Goal: Task Accomplishment & Management: Use online tool/utility

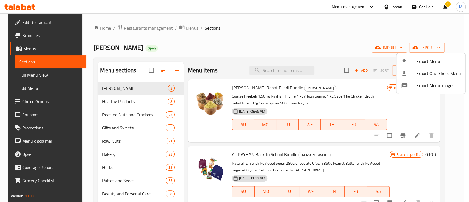
click at [211, 30] on div at bounding box center [234, 101] width 469 height 202
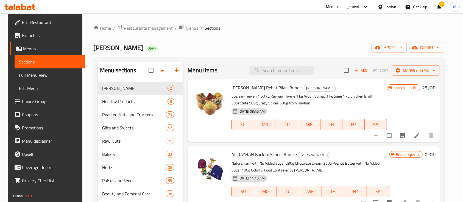
click at [149, 29] on span "Restaurants management" at bounding box center [148, 28] width 49 height 7
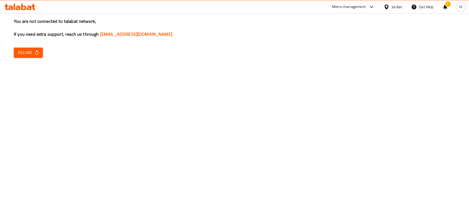
click at [32, 52] on span "Reload" at bounding box center [28, 52] width 20 height 7
click at [289, 75] on div "You are not connected to talabat network, If you need extra support, reach us t…" at bounding box center [234, 101] width 469 height 202
click at [38, 50] on icon "button" at bounding box center [36, 52] width 5 height 5
click at [325, 61] on div "You are not connected to talabat network, If you need extra support, reach us t…" at bounding box center [234, 101] width 469 height 202
click at [22, 57] on button "Reload" at bounding box center [28, 53] width 29 height 10
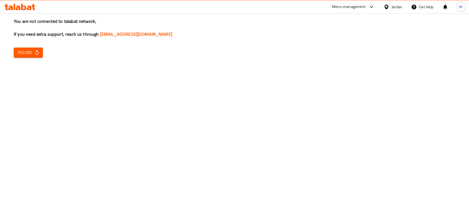
click at [41, 53] on button "Reload" at bounding box center [28, 53] width 29 height 10
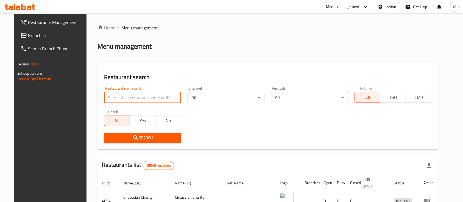
click at [152, 100] on input "search" at bounding box center [142, 97] width 77 height 11
type input "s"
type input "h"
type input "القدس"
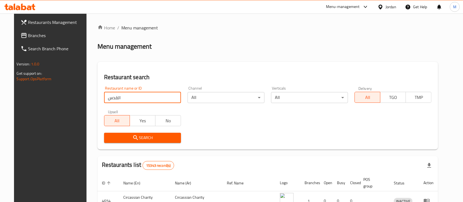
click button "Search" at bounding box center [142, 138] width 77 height 10
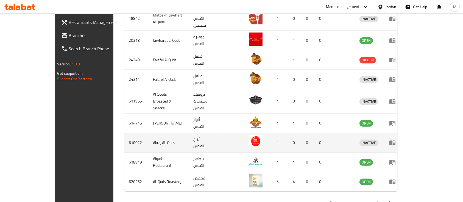
scroll to position [205, 0]
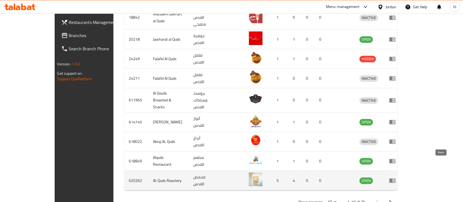
click at [396, 179] on icon "enhanced table" at bounding box center [393, 181] width 6 height 5
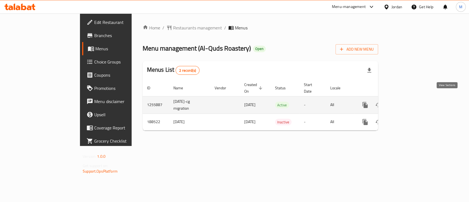
click at [408, 102] on icon "enhanced table" at bounding box center [404, 105] width 7 height 7
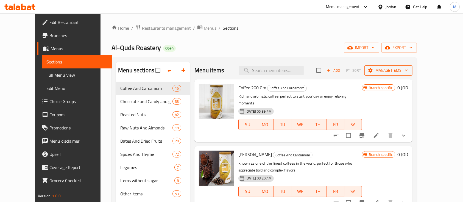
click at [408, 69] on span "Manage items" at bounding box center [388, 70] width 39 height 7
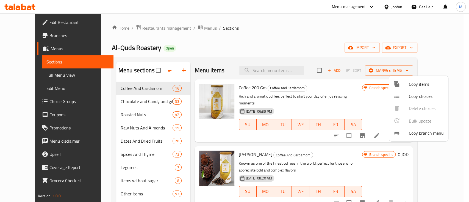
click at [441, 53] on div at bounding box center [234, 101] width 469 height 202
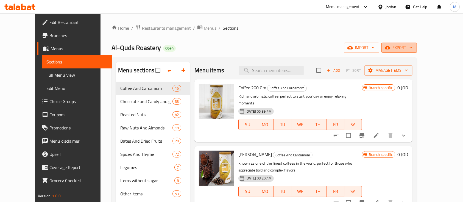
click at [413, 48] on span "export" at bounding box center [399, 47] width 27 height 7
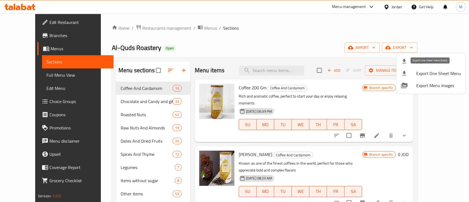
click at [451, 76] on span "Export One Sheet Menu" at bounding box center [438, 73] width 45 height 7
drag, startPoint x: 350, startPoint y: 42, endPoint x: 199, endPoint y: 44, distance: 150.6
click at [350, 42] on div at bounding box center [234, 101] width 469 height 202
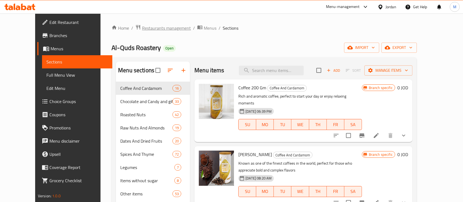
click at [160, 29] on span "Restaurants management" at bounding box center [166, 28] width 49 height 7
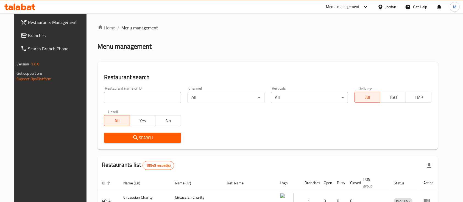
click at [161, 98] on input "search" at bounding box center [142, 97] width 77 height 11
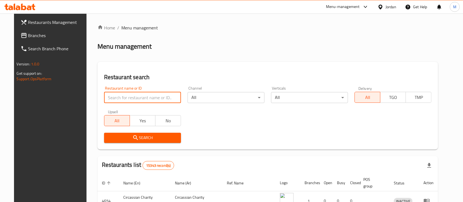
click at [165, 65] on div "Restaurant search Restaurant name or ID Restaurant name or ID Channel All ​ Ver…" at bounding box center [268, 106] width 341 height 88
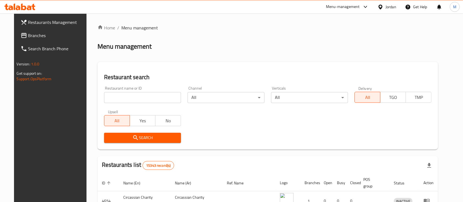
click at [153, 96] on input "search" at bounding box center [142, 97] width 77 height 11
type input "ن"
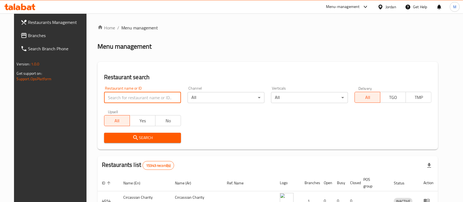
type input "s"
type input "[DEMOGRAPHIC_DATA] Roastries"
click button "Search" at bounding box center [142, 138] width 77 height 10
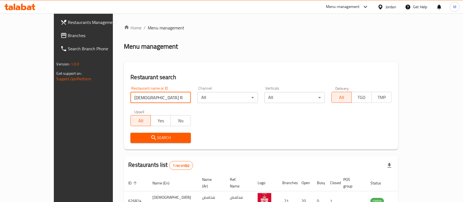
scroll to position [32, 0]
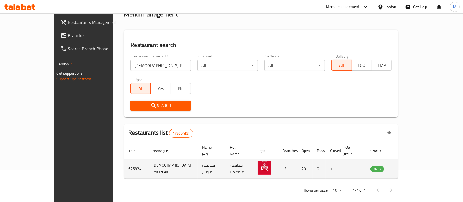
drag, startPoint x: 437, startPoint y: 168, endPoint x: 435, endPoint y: 163, distance: 5.5
click at [414, 163] on td "enhanced table" at bounding box center [404, 169] width 19 height 20
click at [406, 167] on icon "enhanced table" at bounding box center [403, 169] width 6 height 5
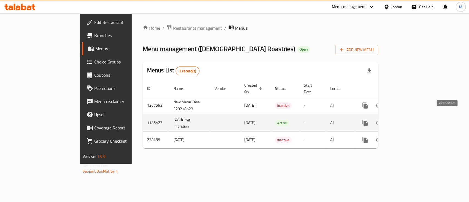
click at [408, 120] on icon "enhanced table" at bounding box center [404, 123] width 7 height 7
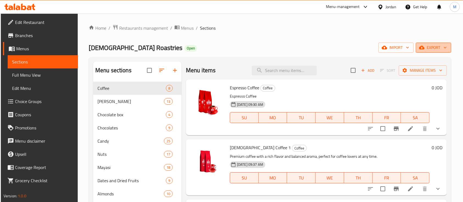
click at [436, 47] on span "export" at bounding box center [433, 47] width 27 height 7
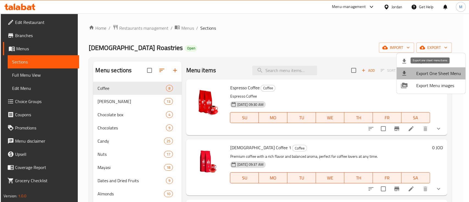
click at [435, 77] on span "Export One Sheet Menu" at bounding box center [438, 73] width 45 height 7
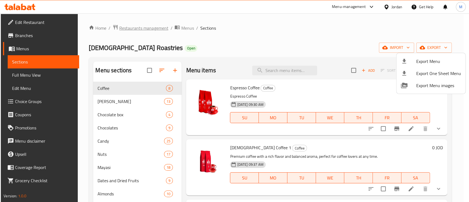
click at [152, 29] on div at bounding box center [234, 101] width 469 height 202
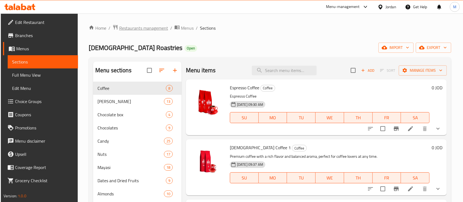
click at [157, 25] on span "Restaurants management" at bounding box center [143, 28] width 49 height 7
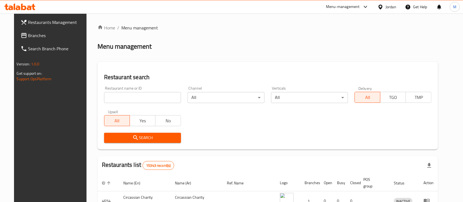
click at [156, 96] on input "search" at bounding box center [142, 97] width 77 height 11
type input "h"
type input "القضماني"
click button "Search" at bounding box center [142, 138] width 77 height 10
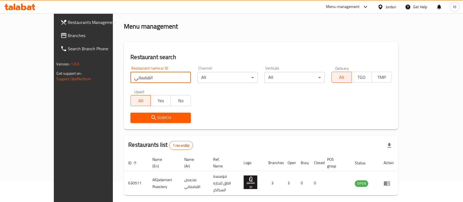
scroll to position [32, 0]
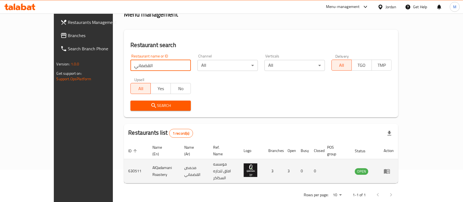
click at [390, 169] on icon "enhanced table" at bounding box center [387, 171] width 6 height 5
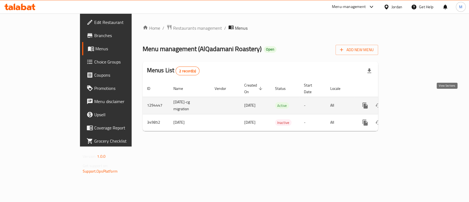
click at [408, 102] on icon "enhanced table" at bounding box center [404, 105] width 7 height 7
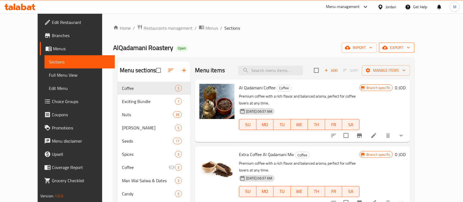
click at [411, 49] on icon "button" at bounding box center [408, 47] width 5 height 5
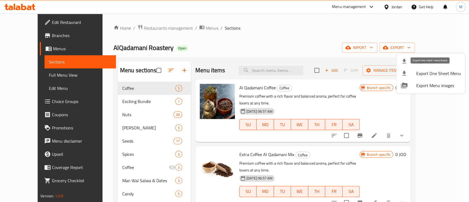
click at [450, 77] on span "Export One Sheet Menu" at bounding box center [438, 73] width 45 height 7
click at [262, 49] on div at bounding box center [234, 101] width 469 height 202
